Goal: Check status: Check status

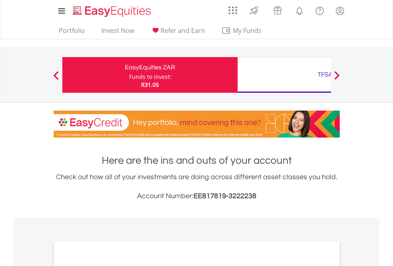
click at [129, 75] on div "Funds to invest:" at bounding box center [150, 77] width 42 height 8
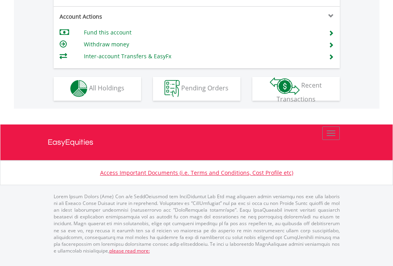
scroll to position [742, 0]
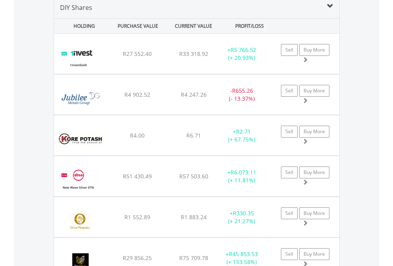
scroll to position [767, 0]
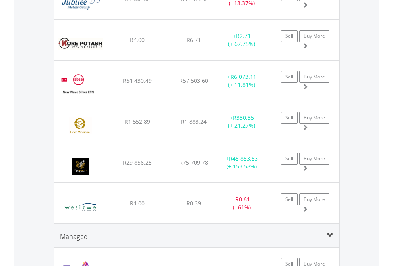
scroll to position [57, 0]
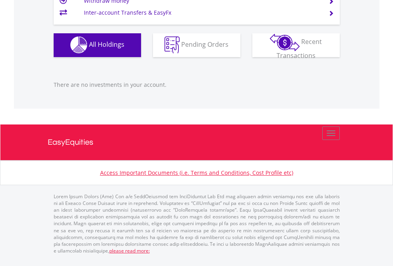
scroll to position [57, 0]
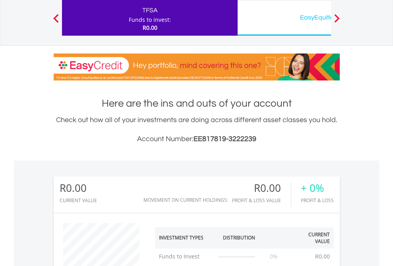
click at [284, 18] on div "EasyEquities USD" at bounding box center [325, 17] width 166 height 11
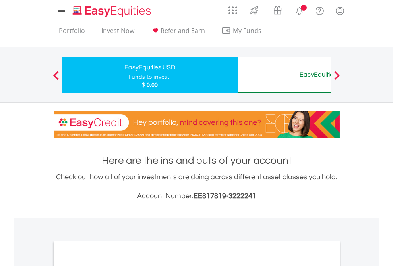
scroll to position [477, 0]
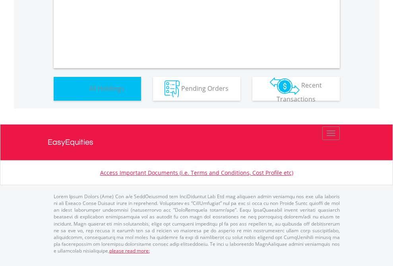
click at [89, 93] on span "All Holdings" at bounding box center [106, 88] width 35 height 9
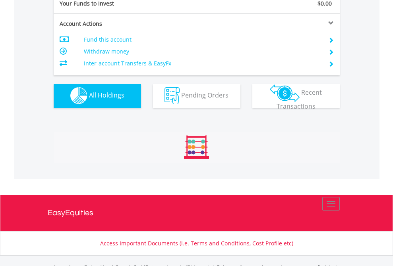
scroll to position [786, 0]
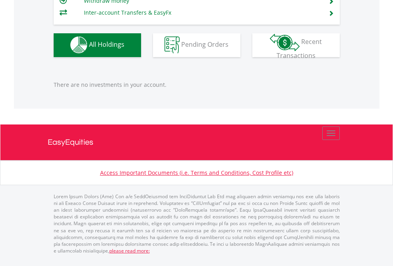
scroll to position [786, 0]
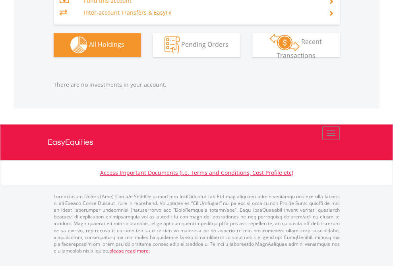
scroll to position [786, 0]
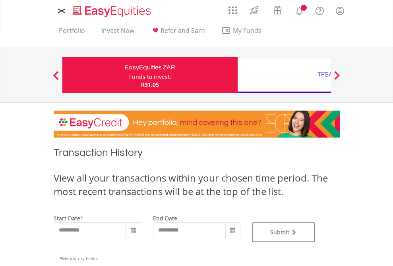
type input "**********"
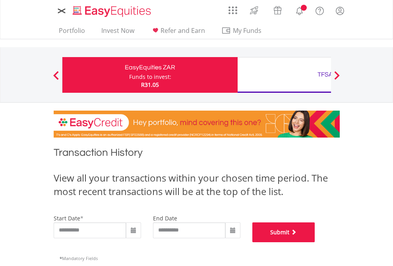
click at [315, 243] on button "Submit" at bounding box center [283, 233] width 63 height 20
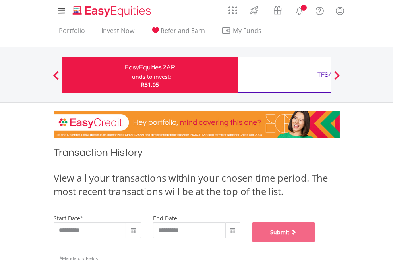
scroll to position [322, 0]
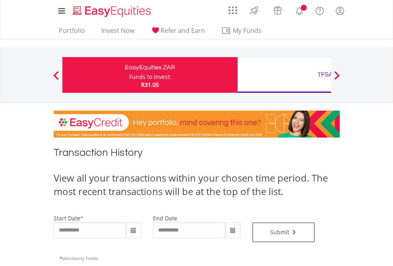
click at [284, 75] on div "TFSA" at bounding box center [325, 74] width 166 height 11
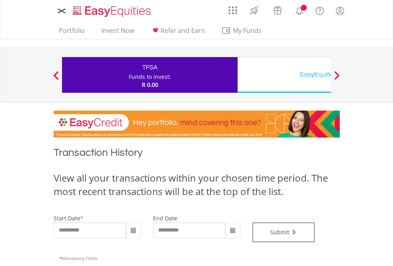
type input "**********"
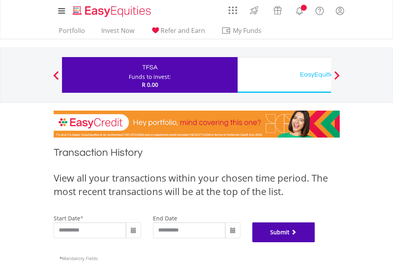
click at [315, 243] on button "Submit" at bounding box center [283, 233] width 63 height 20
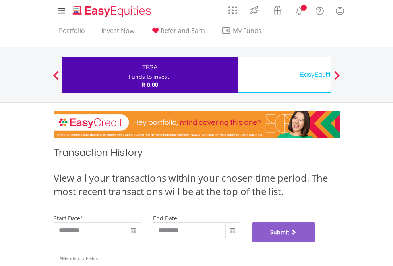
scroll to position [322, 0]
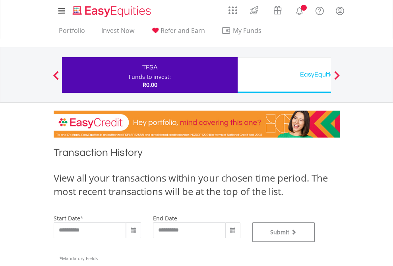
click at [284, 75] on div "EasyEquities USD" at bounding box center [325, 74] width 166 height 11
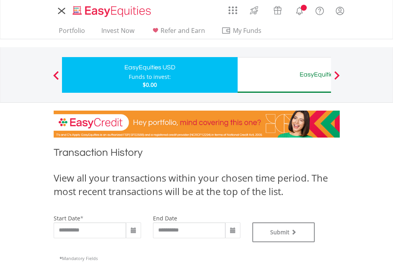
type input "**********"
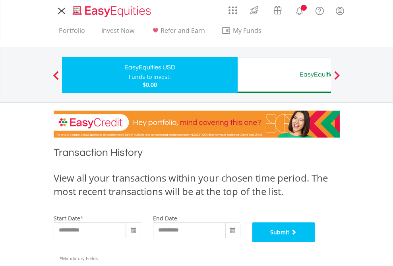
click at [315, 243] on button "Submit" at bounding box center [283, 233] width 63 height 20
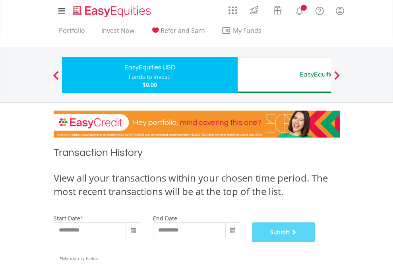
scroll to position [322, 0]
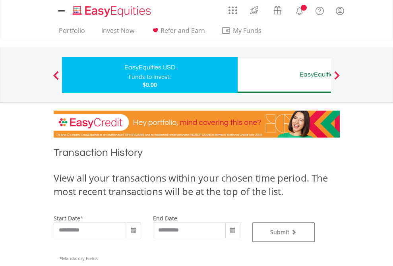
click at [284, 75] on div "EasyEquities AUD" at bounding box center [325, 74] width 166 height 11
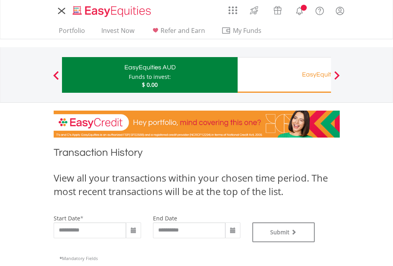
type input "**********"
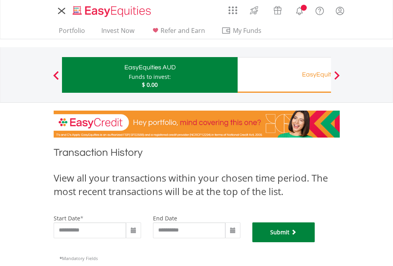
click at [315, 243] on button "Submit" at bounding box center [283, 233] width 63 height 20
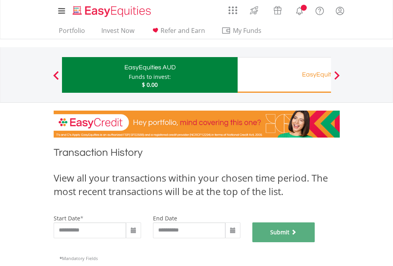
scroll to position [322, 0]
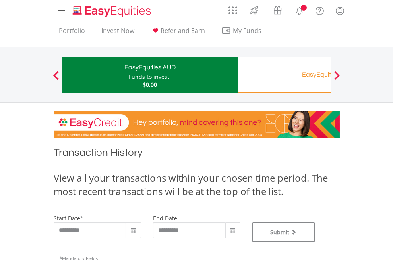
click at [284, 75] on div "EasyEquities RA" at bounding box center [325, 74] width 166 height 11
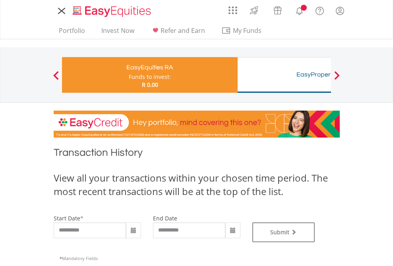
type input "**********"
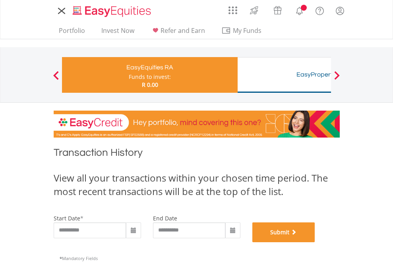
click at [315, 243] on button "Submit" at bounding box center [283, 233] width 63 height 20
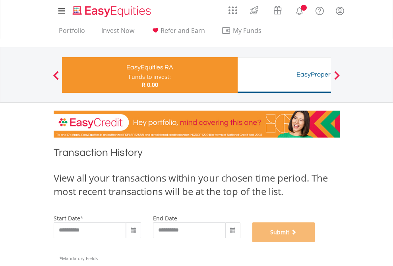
scroll to position [322, 0]
